Goal: Answer question/provide support: Share knowledge or assist other users

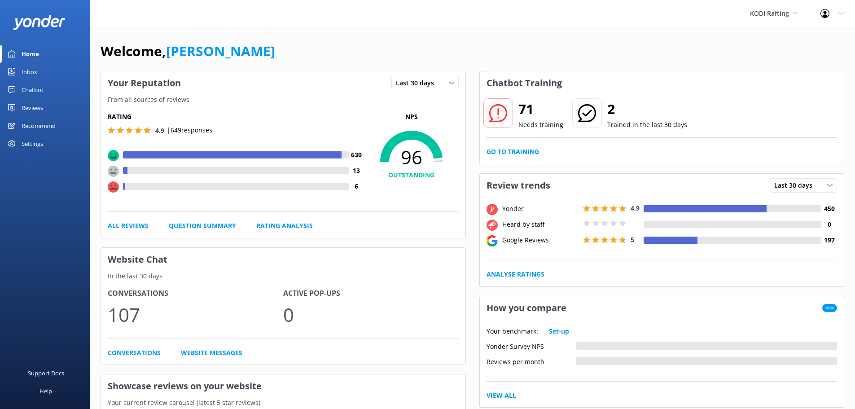
click at [32, 87] on div "Chatbot" at bounding box center [33, 90] width 22 height 18
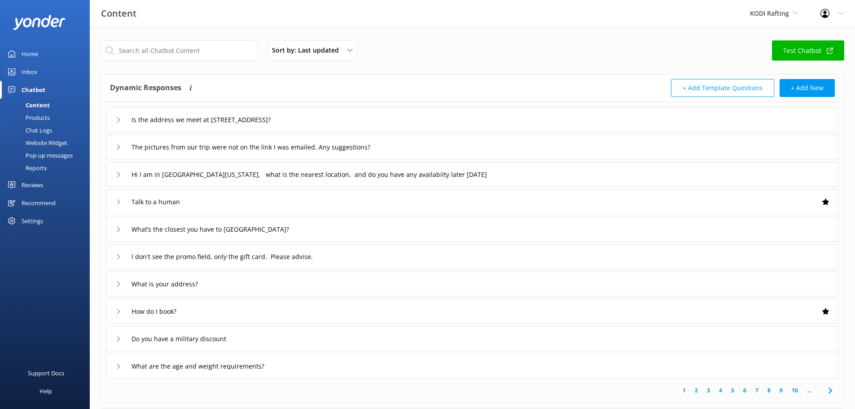
click at [42, 131] on div "Chat Logs" at bounding box center [28, 130] width 47 height 13
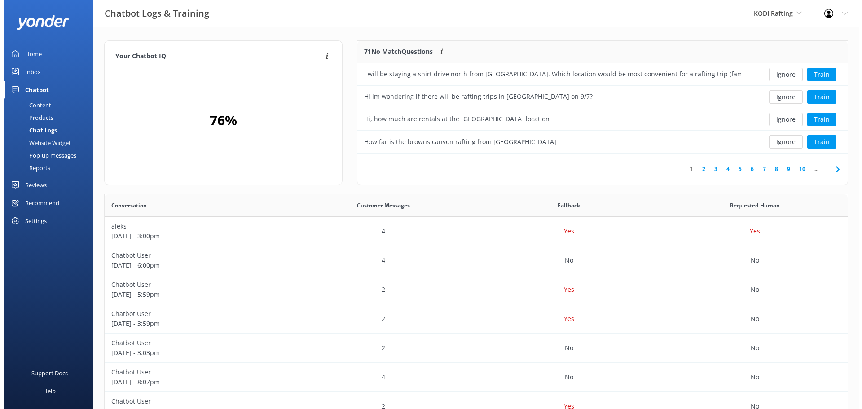
scroll to position [7, 7]
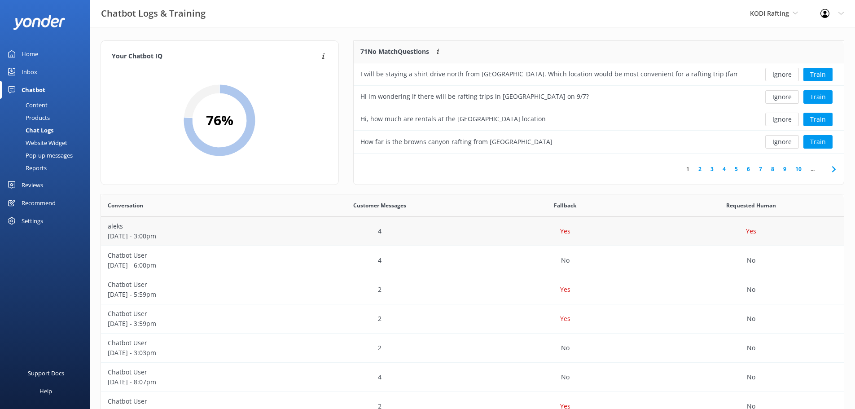
click at [246, 232] on p "[DATE] - 3:00pm" at bounding box center [194, 236] width 172 height 10
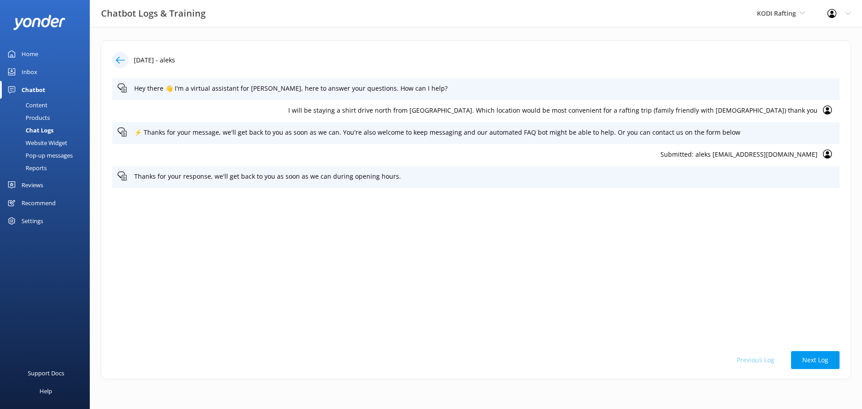
click at [31, 70] on div "Inbox" at bounding box center [30, 72] width 16 height 18
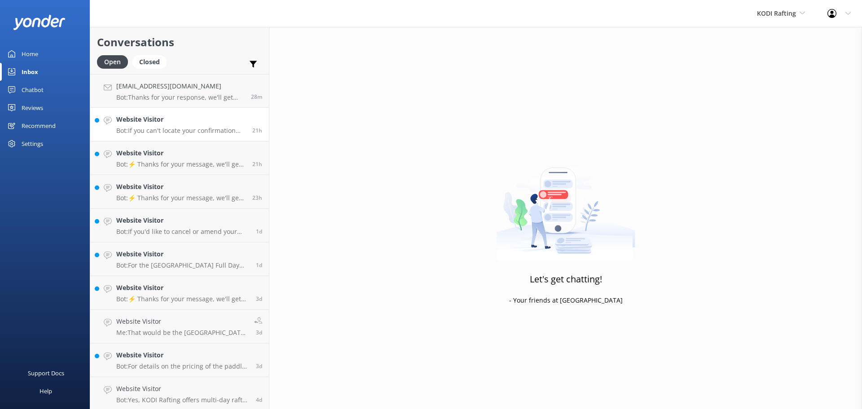
drag, startPoint x: 151, startPoint y: 122, endPoint x: 145, endPoint y: 122, distance: 5.4
click at [151, 122] on h4 "Website Visitor" at bounding box center [180, 119] width 129 height 10
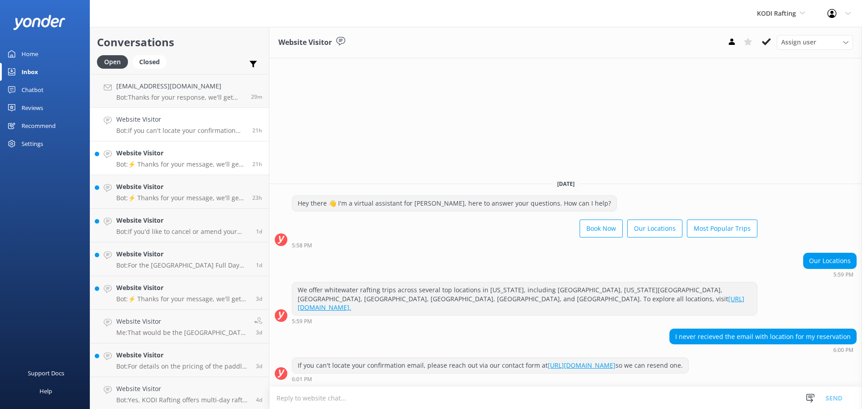
click at [163, 154] on h4 "Website Visitor" at bounding box center [180, 153] width 129 height 10
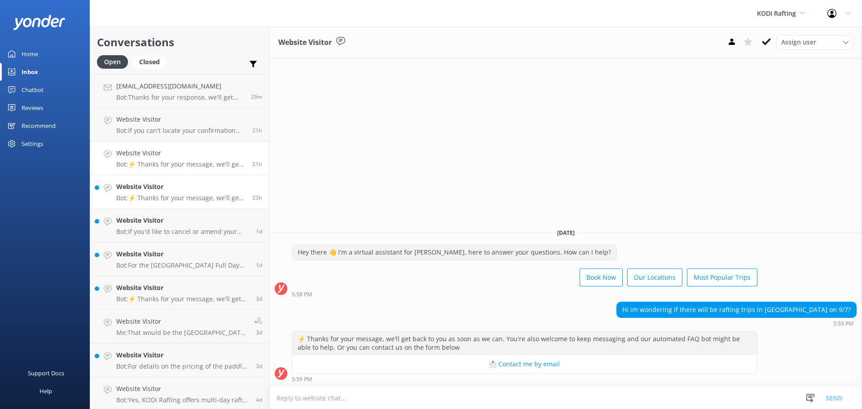
click at [181, 190] on h4 "Website Visitor" at bounding box center [180, 187] width 129 height 10
click at [179, 215] on h4 "Website Visitor" at bounding box center [182, 220] width 133 height 10
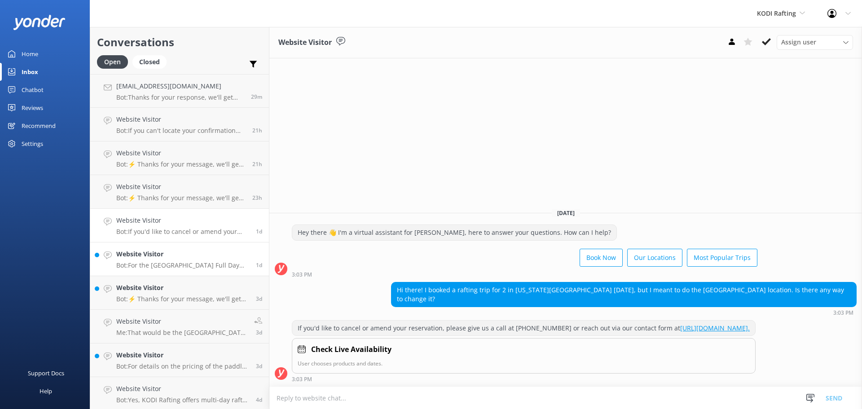
click at [161, 253] on h4 "Website Visitor" at bounding box center [182, 254] width 133 height 10
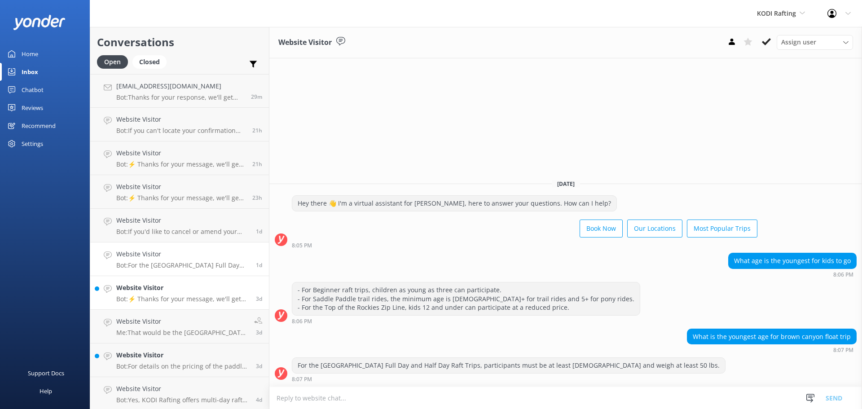
click at [155, 289] on h4 "Website Visitor" at bounding box center [182, 288] width 133 height 10
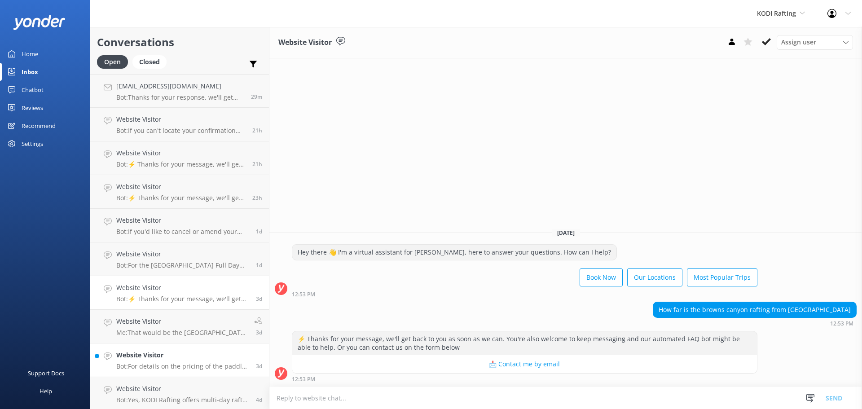
click at [168, 358] on h4 "Website Visitor" at bounding box center [182, 355] width 133 height 10
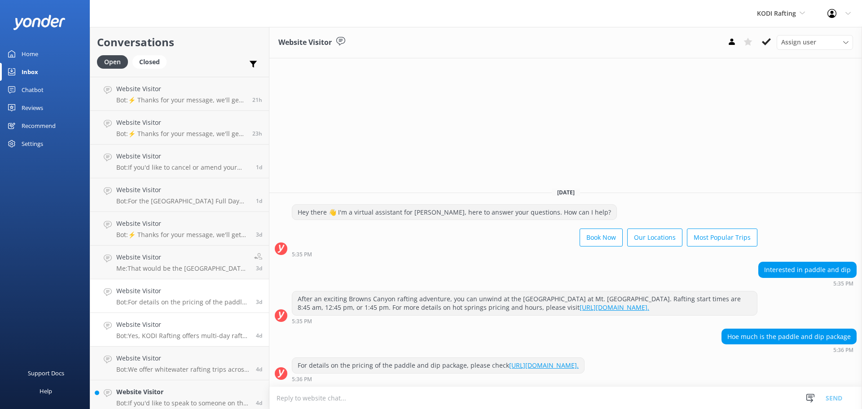
scroll to position [69, 0]
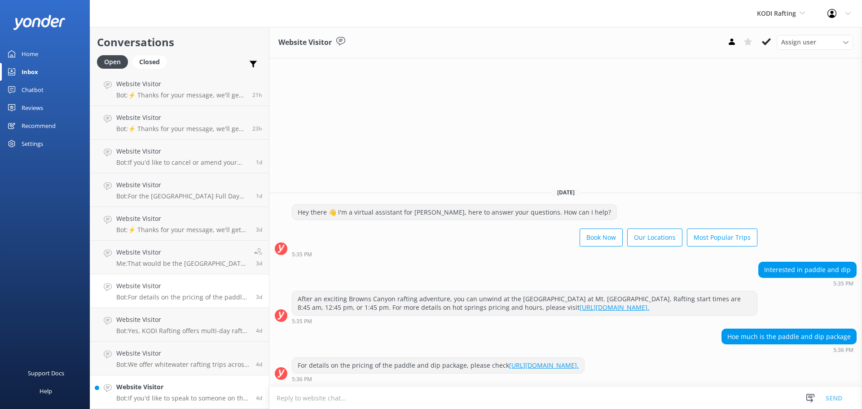
click at [195, 384] on h4 "Website Visitor" at bounding box center [182, 387] width 133 height 10
